Goal: Task Accomplishment & Management: Manage account settings

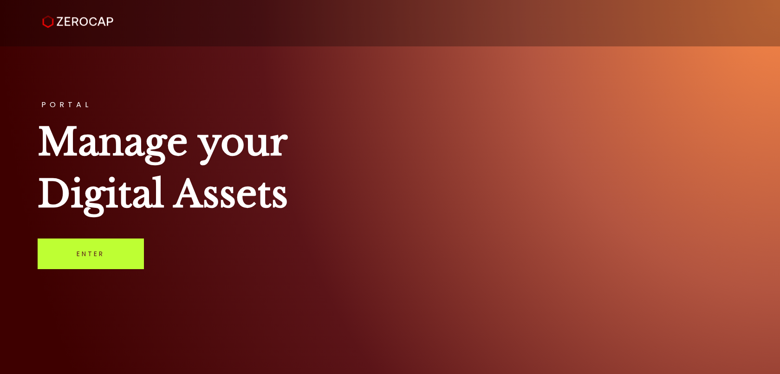
click at [103, 255] on link "Enter" at bounding box center [91, 254] width 106 height 31
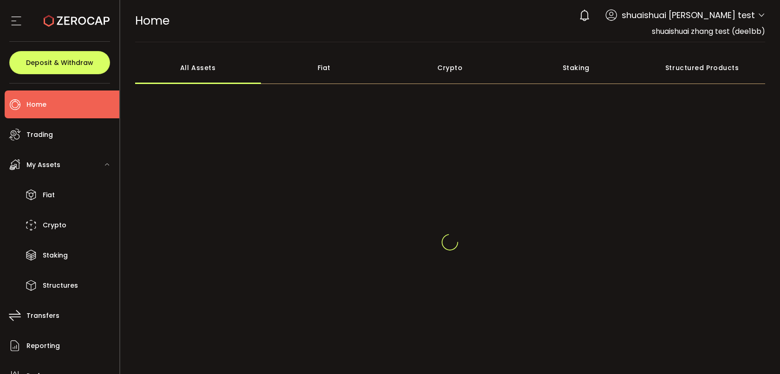
click at [761, 16] on icon at bounding box center [761, 15] width 7 height 7
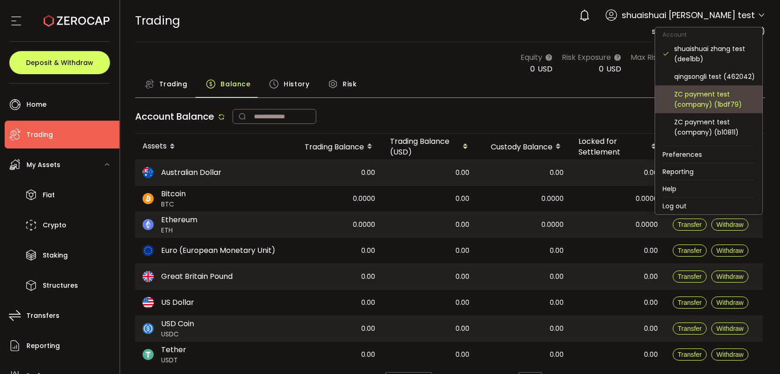
click at [710, 104] on div "ZC payment test (company) (1bdf79)" at bounding box center [714, 99] width 81 height 20
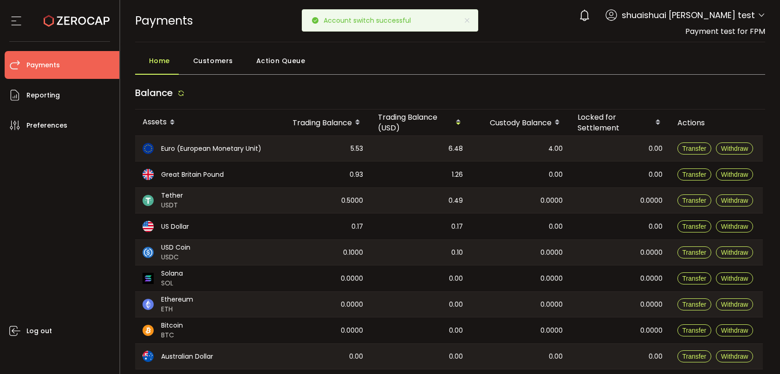
click at [219, 60] on span "Customers" at bounding box center [213, 61] width 40 height 19
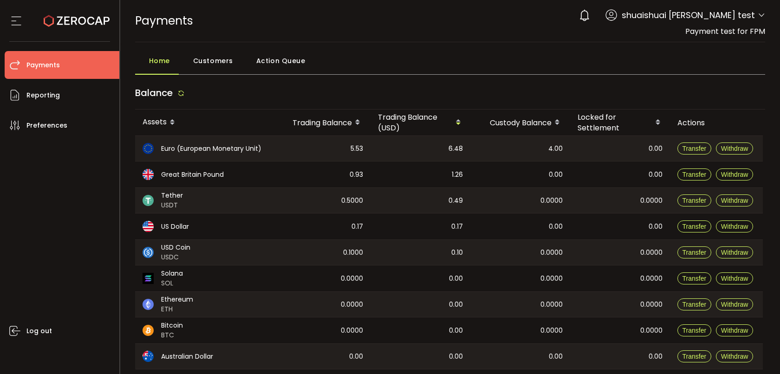
click at [221, 62] on span "Customers" at bounding box center [213, 61] width 40 height 19
